Goal: Transaction & Acquisition: Obtain resource

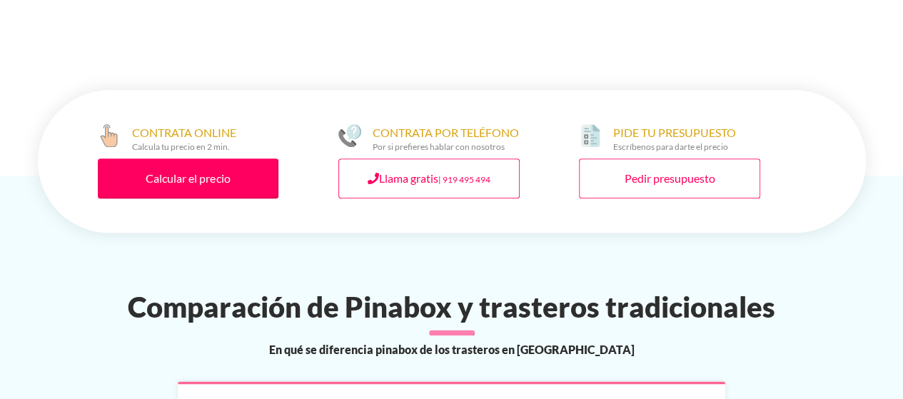
scroll to position [714, 0]
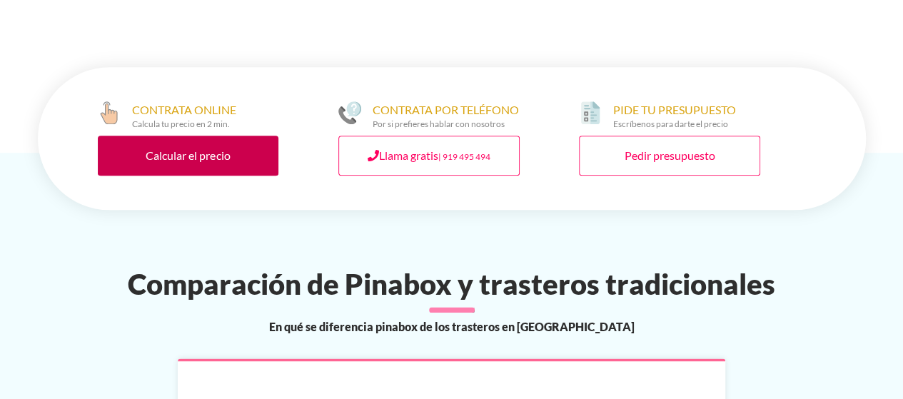
click at [198, 163] on link "Calcular el precio" at bounding box center [188, 156] width 181 height 40
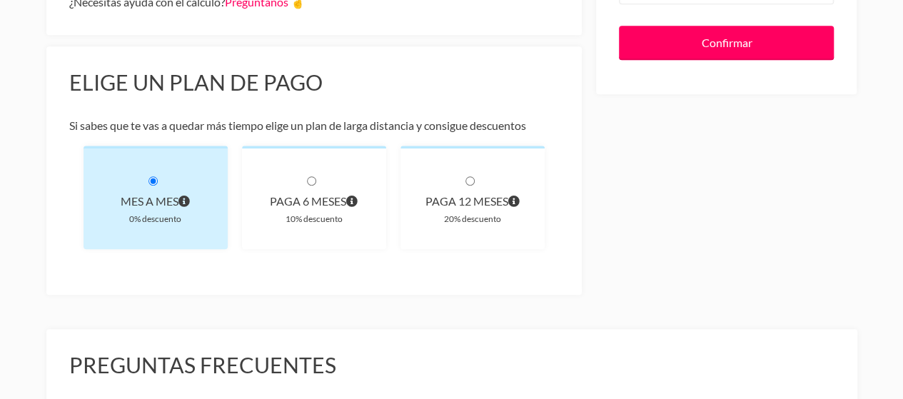
scroll to position [428, 0]
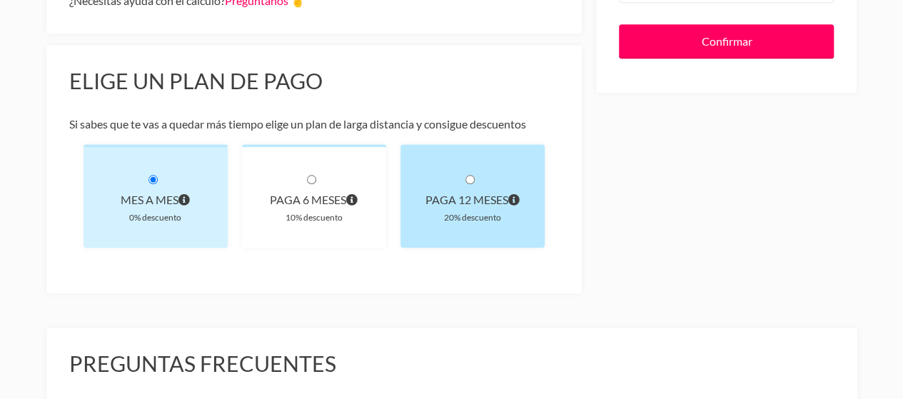
click at [475, 185] on div "paga 12 meses 20% descuento" at bounding box center [473, 196] width 144 height 104
radio input "true"
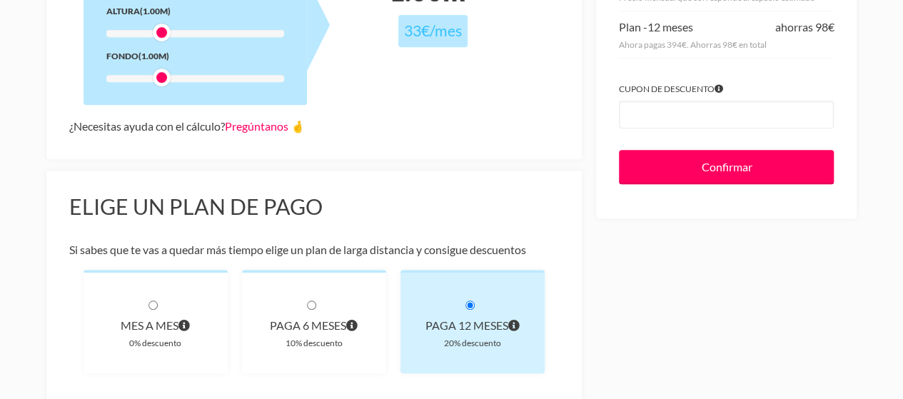
scroll to position [214, 0]
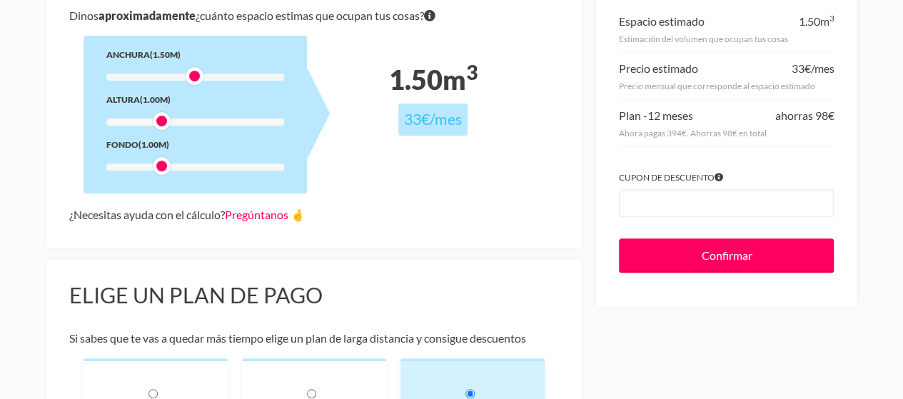
drag, startPoint x: 168, startPoint y: 82, endPoint x: 201, endPoint y: 95, distance: 35.3
click at [201, 95] on div "Anchura (1.50m) Altura (1.00m) Fondo (1.00m)" at bounding box center [195, 115] width 223 height 158
drag, startPoint x: 166, startPoint y: 125, endPoint x: 196, endPoint y: 120, distance: 30.4
click at [196, 120] on div at bounding box center [195, 121] width 18 height 18
drag, startPoint x: 163, startPoint y: 166, endPoint x: 194, endPoint y: 173, distance: 32.2
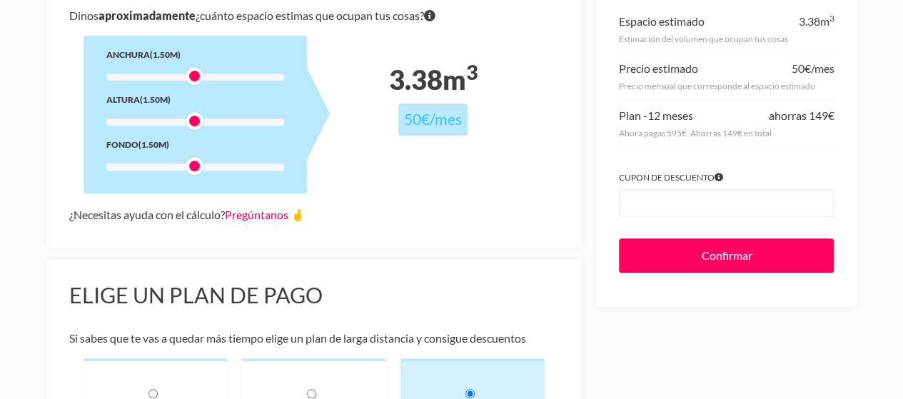
click at [194, 173] on div at bounding box center [195, 166] width 18 height 18
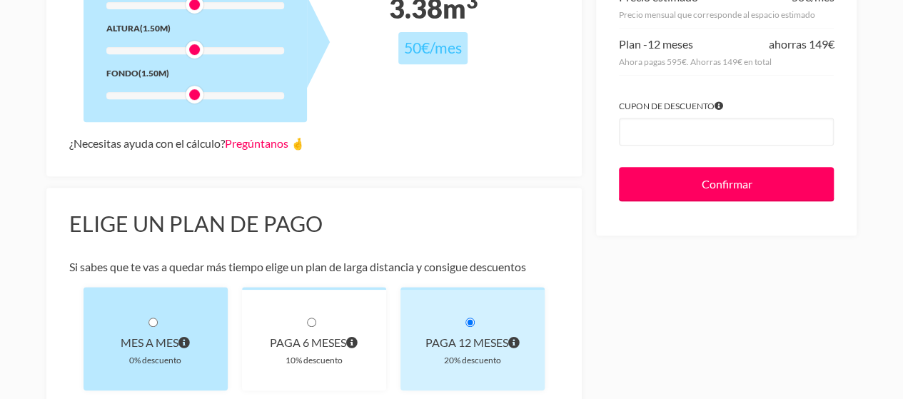
click at [158, 320] on div "Mes a mes 0% descuento" at bounding box center [156, 339] width 144 height 104
radio input "true"
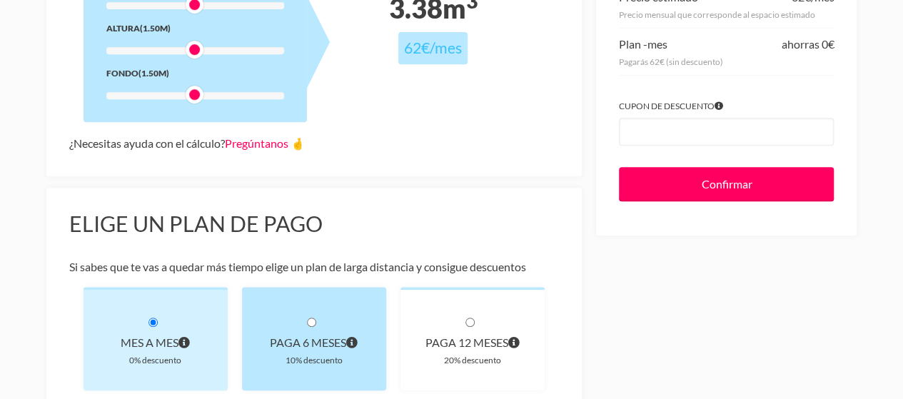
click at [313, 323] on input "radio" at bounding box center [311, 322] width 9 height 9
radio input "true"
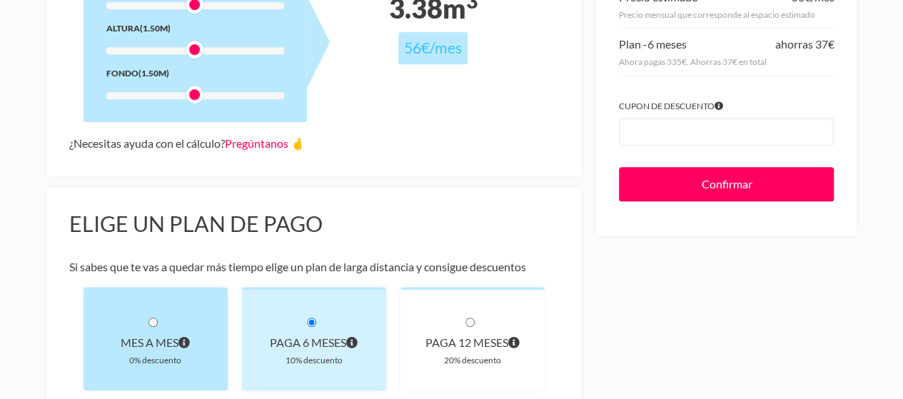
click at [146, 321] on div "Mes a mes 0% descuento" at bounding box center [156, 339] width 144 height 104
radio input "true"
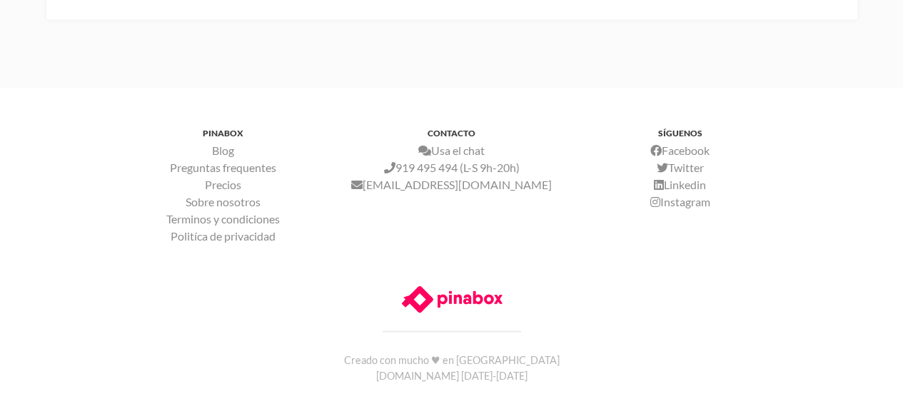
scroll to position [1061, 0]
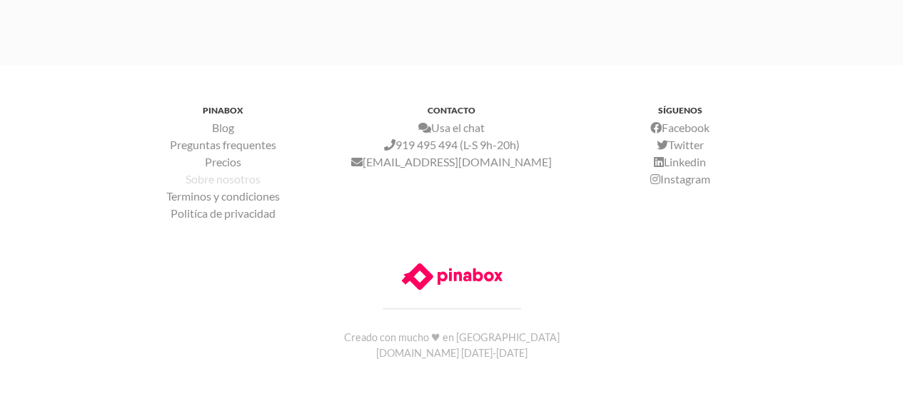
click at [243, 181] on link "Sobre nosotros" at bounding box center [223, 179] width 75 height 14
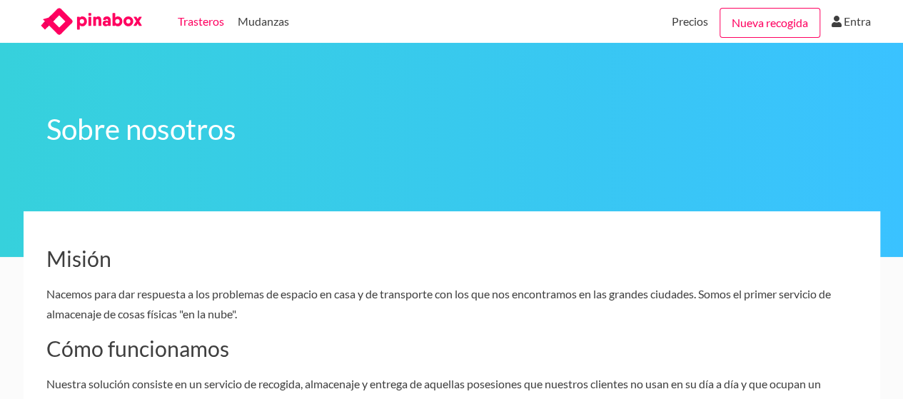
click at [207, 24] on link "Trasteros" at bounding box center [201, 21] width 46 height 43
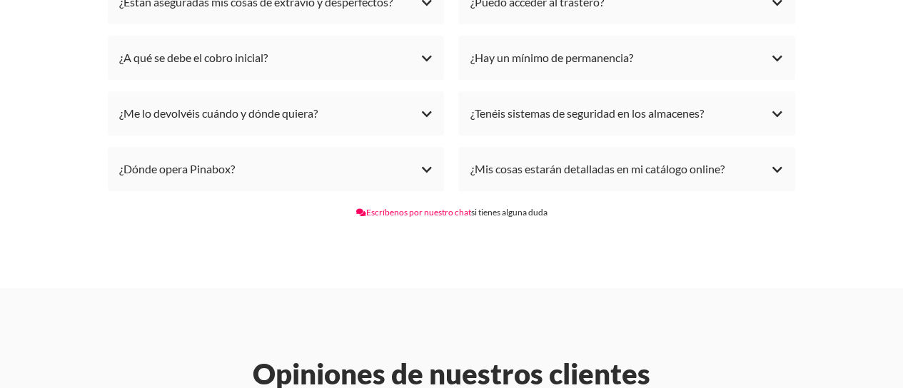
scroll to position [3498, 0]
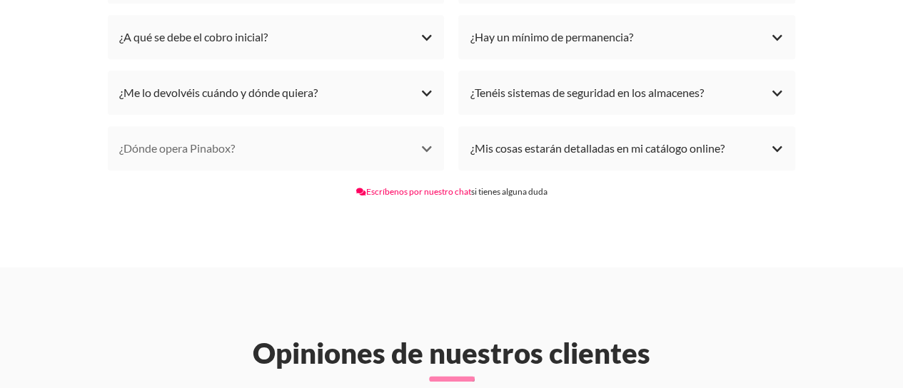
click at [433, 151] on div "¿Dónde opera Pinabox?" at bounding box center [276, 148] width 314 height 21
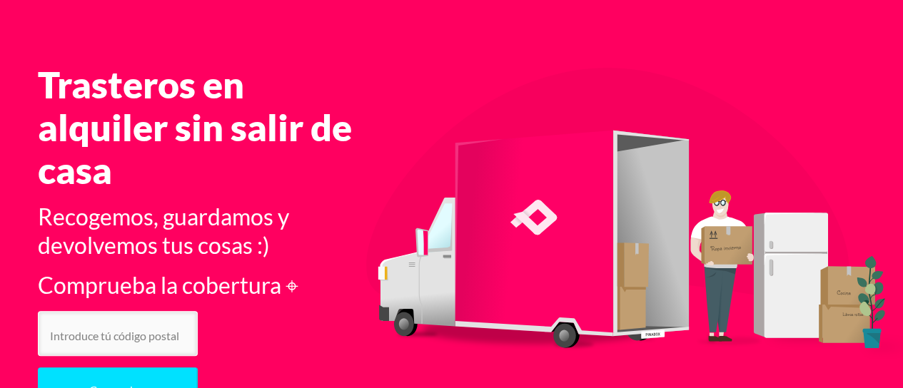
scroll to position [0, 0]
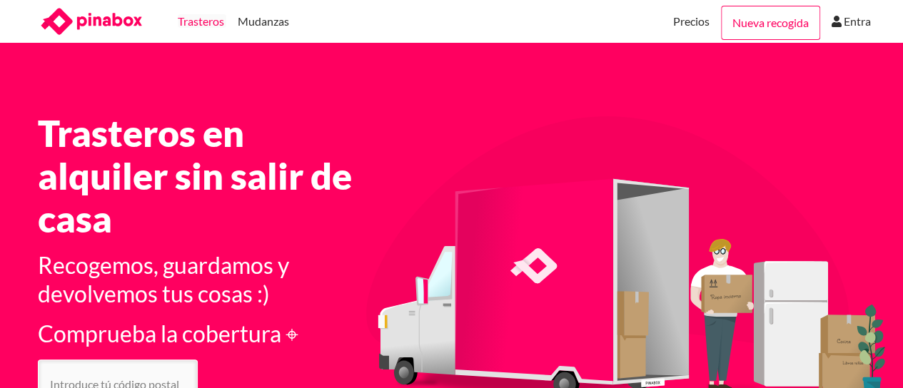
click at [203, 21] on link "Trasteros" at bounding box center [201, 21] width 46 height 43
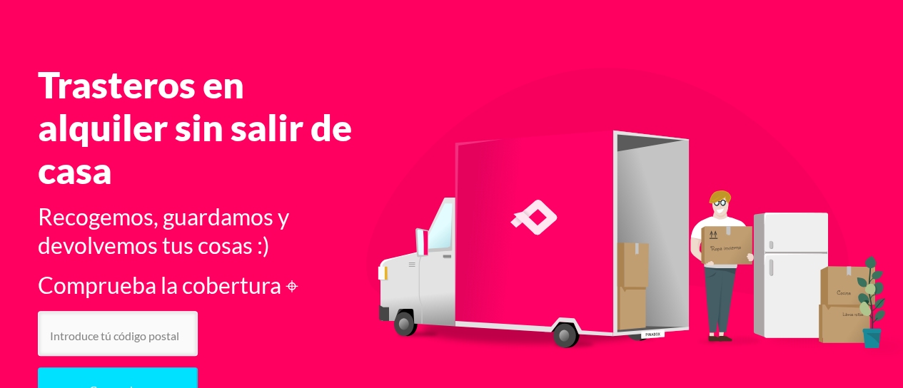
scroll to position [71, 0]
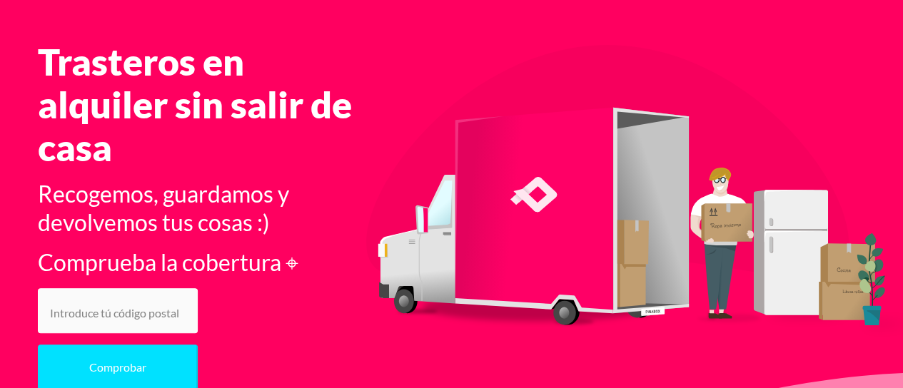
click at [119, 309] on input "number" at bounding box center [118, 310] width 160 height 45
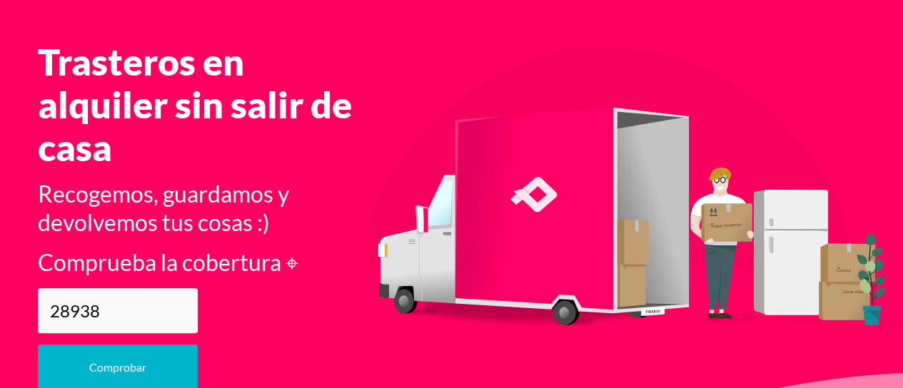
type input "28938"
click at [127, 368] on button "Comprobar" at bounding box center [118, 368] width 160 height 46
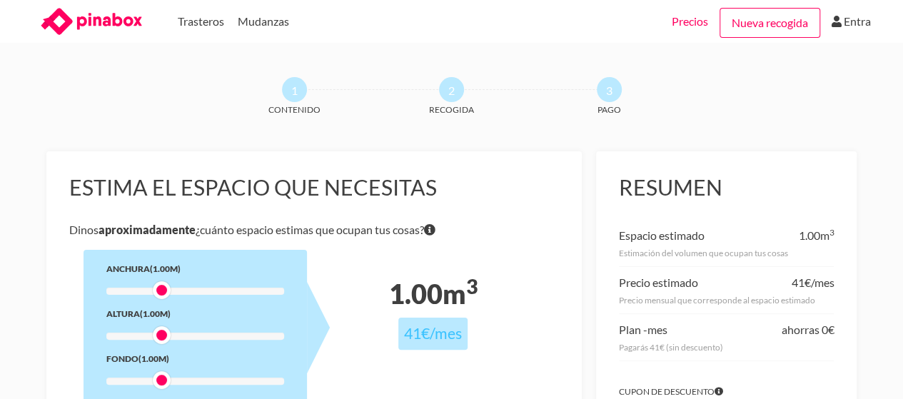
click at [691, 21] on link "Precios" at bounding box center [690, 21] width 36 height 43
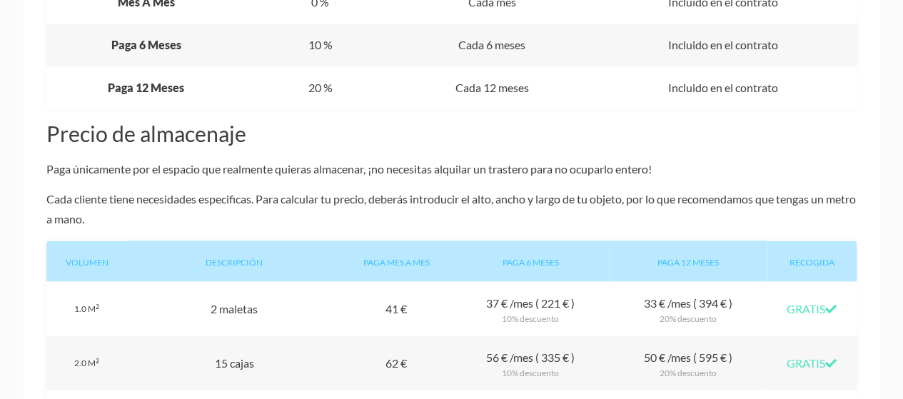
scroll to position [714, 0]
